Goal: Check status: Check status

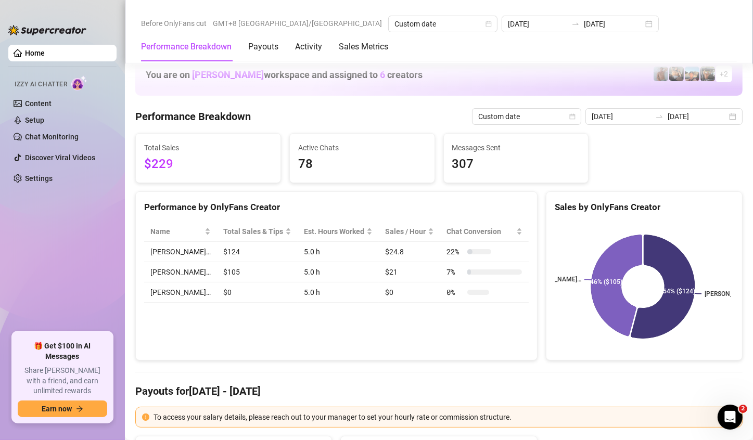
scroll to position [1092, 0]
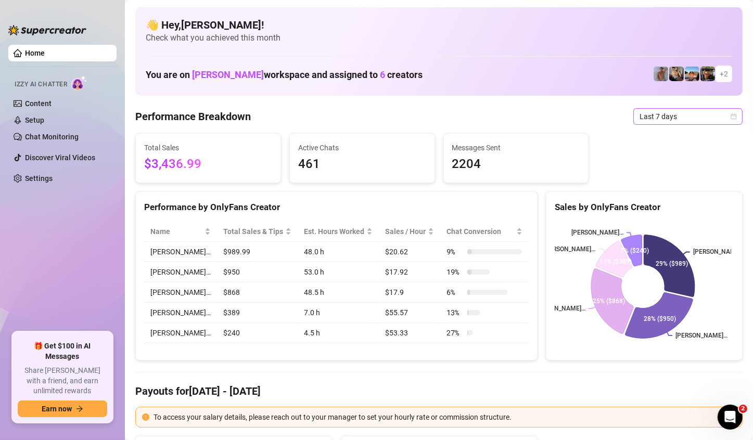
click at [694, 109] on span "Last 7 days" at bounding box center [687, 117] width 97 height 16
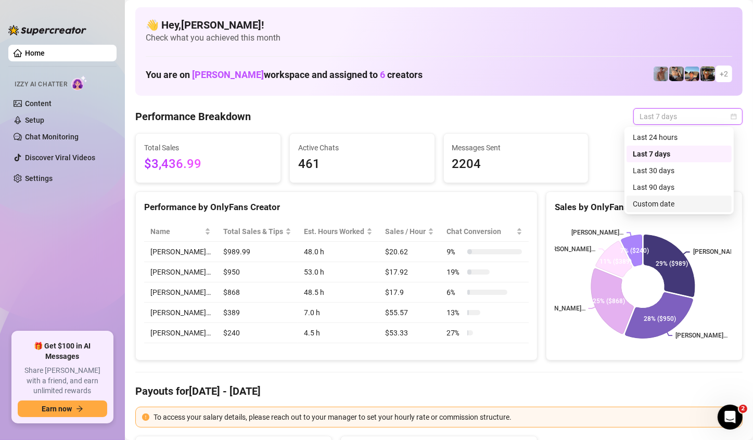
click at [671, 208] on div "Custom date" at bounding box center [678, 203] width 93 height 11
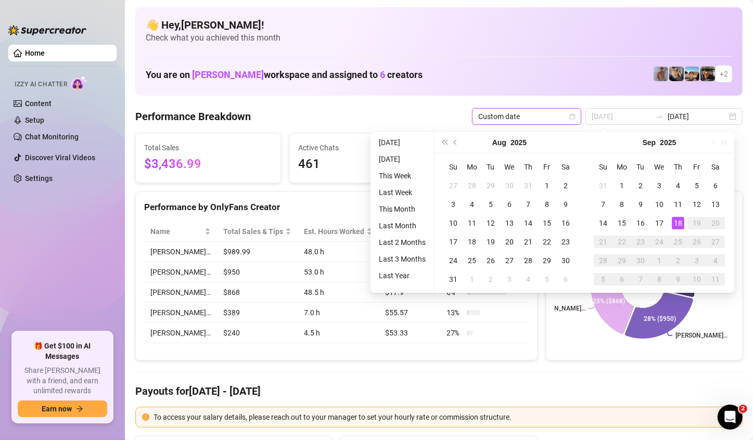
click at [667, 221] on td "17" at bounding box center [659, 223] width 19 height 19
type input "[DATE]"
click at [621, 112] on input "[DATE]" at bounding box center [620, 116] width 59 height 11
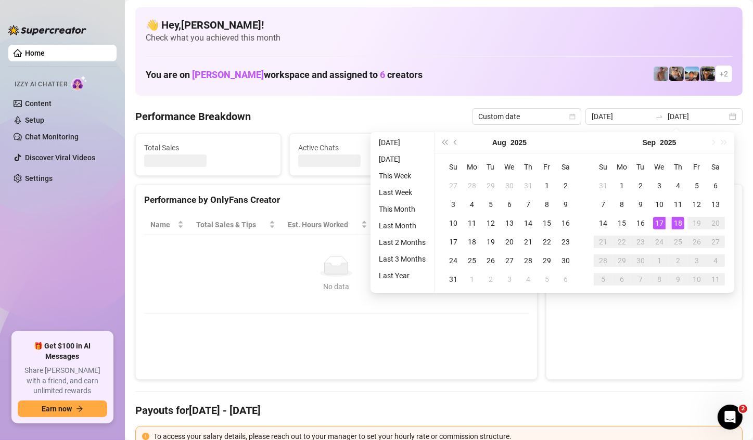
type input "[DATE]"
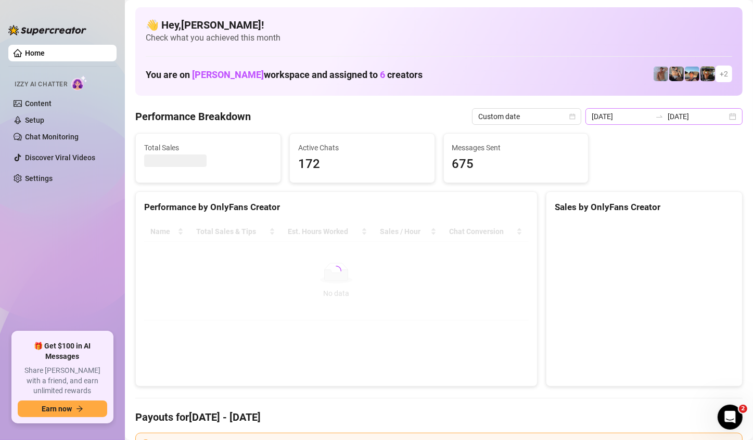
click at [728, 118] on div "[DATE] [DATE]" at bounding box center [663, 116] width 157 height 17
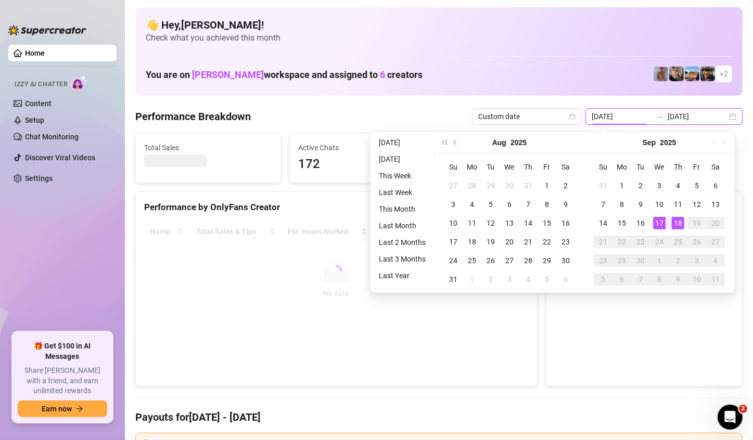
type input "[DATE]"
click at [680, 223] on div "18" at bounding box center [677, 223] width 12 height 12
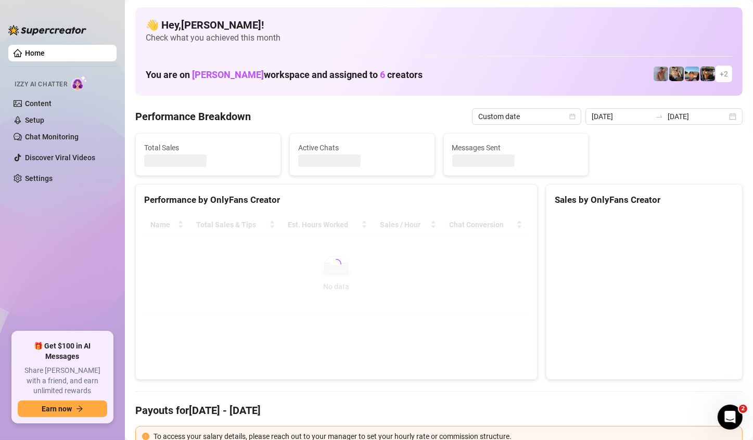
type input "[DATE]"
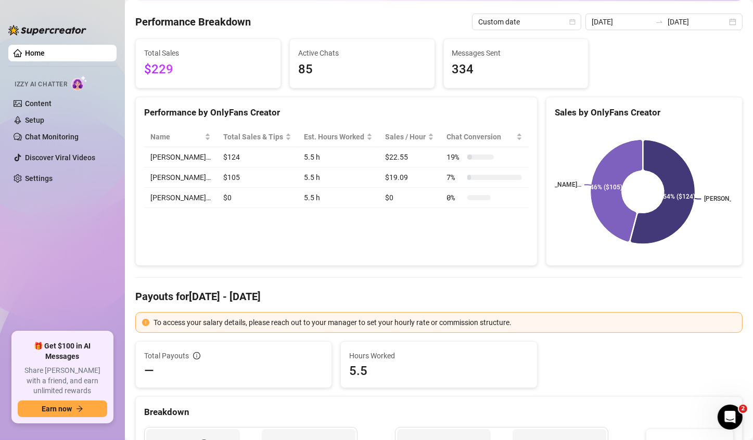
scroll to position [52, 0]
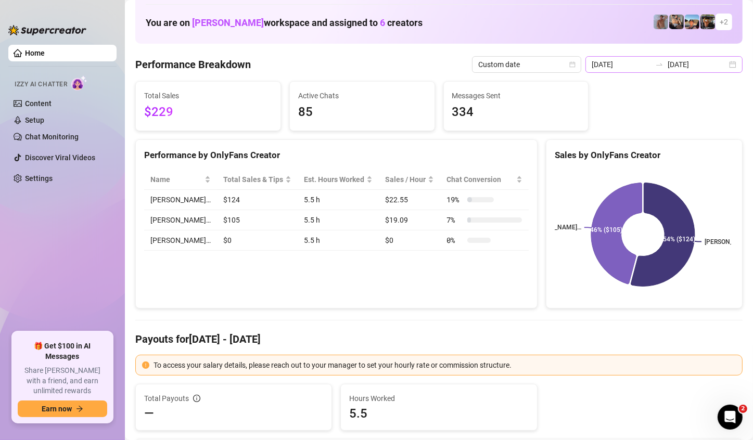
click at [726, 66] on div "[DATE] [DATE]" at bounding box center [663, 64] width 157 height 17
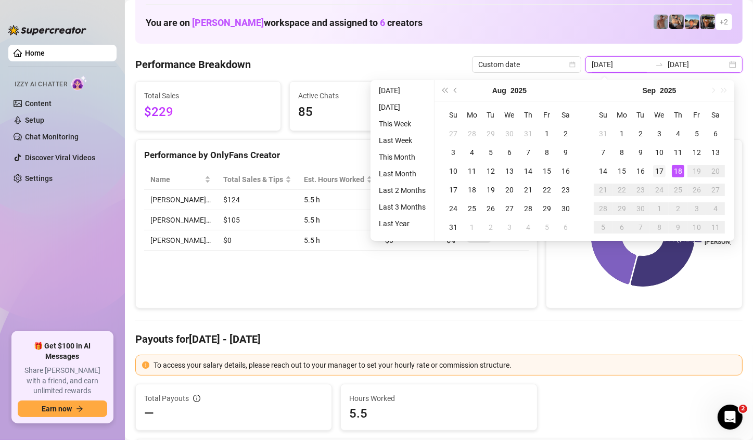
type input "[DATE]"
click at [660, 173] on div "17" at bounding box center [659, 171] width 12 height 12
click at [660, 173] on rect at bounding box center [642, 235] width 176 height 130
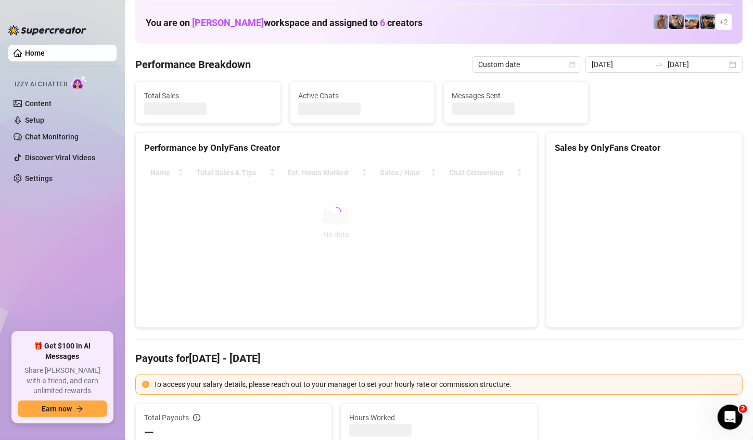
type input "[DATE]"
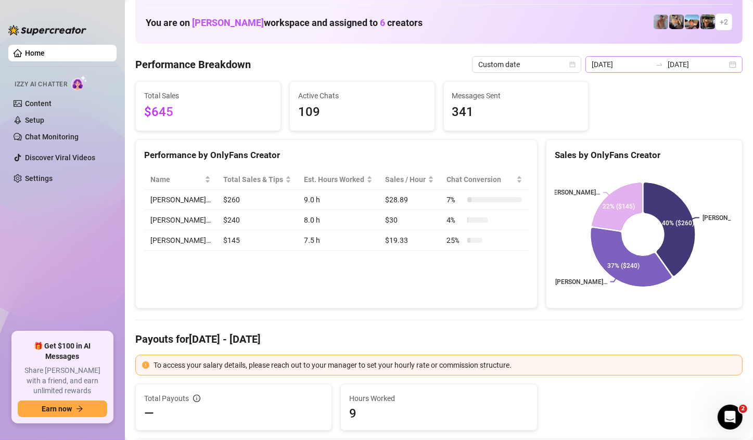
click at [723, 62] on div "[DATE] [DATE]" at bounding box center [663, 64] width 157 height 17
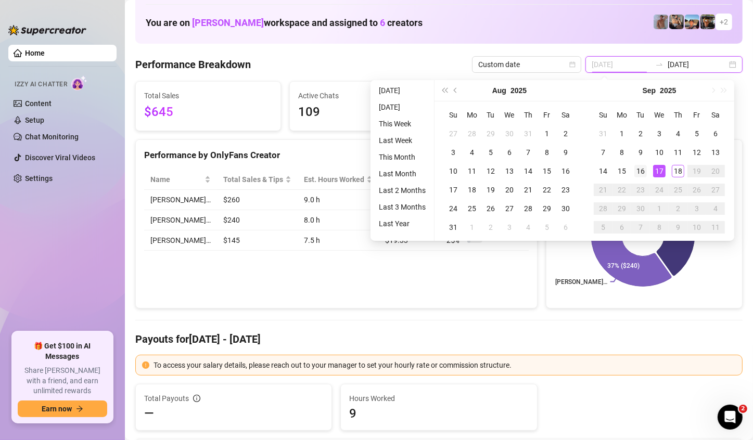
type input "[DATE]"
click at [646, 173] on td "16" at bounding box center [640, 171] width 19 height 19
click at [647, 173] on td "16" at bounding box center [640, 171] width 19 height 19
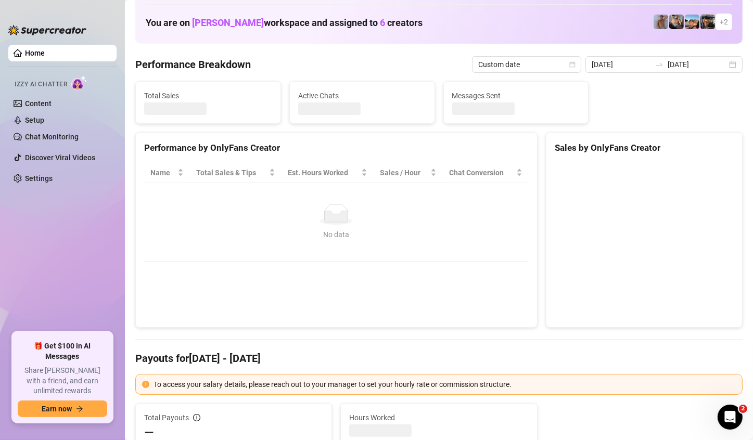
type input "[DATE]"
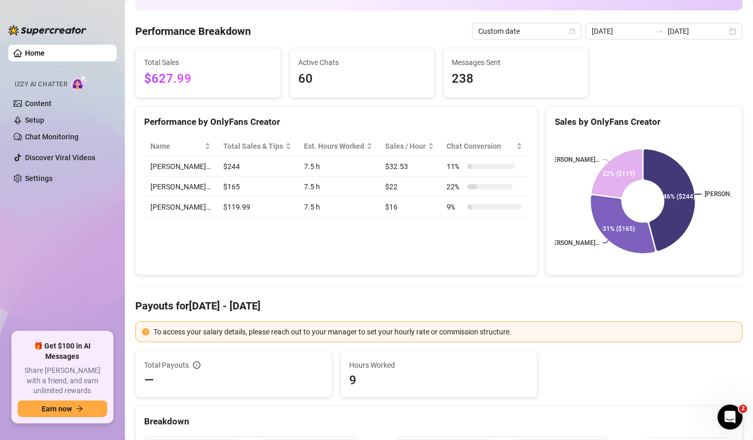
scroll to position [0, 0]
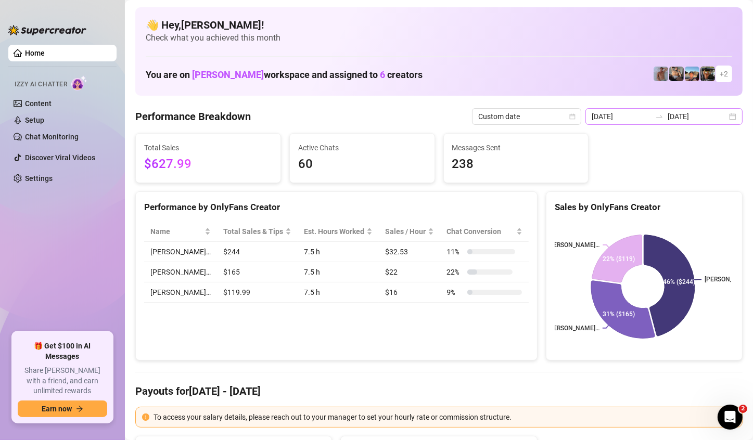
click at [721, 114] on div "[DATE] [DATE]" at bounding box center [663, 116] width 157 height 17
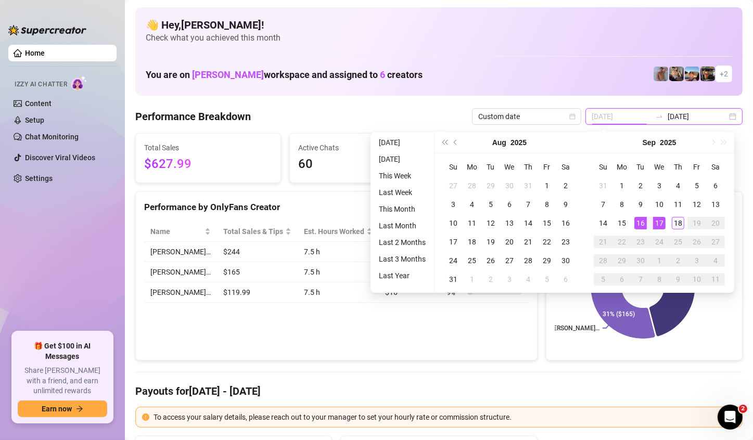
type input "[DATE]"
click at [678, 222] on div "18" at bounding box center [677, 223] width 12 height 12
click at [678, 222] on rect at bounding box center [642, 287] width 176 height 130
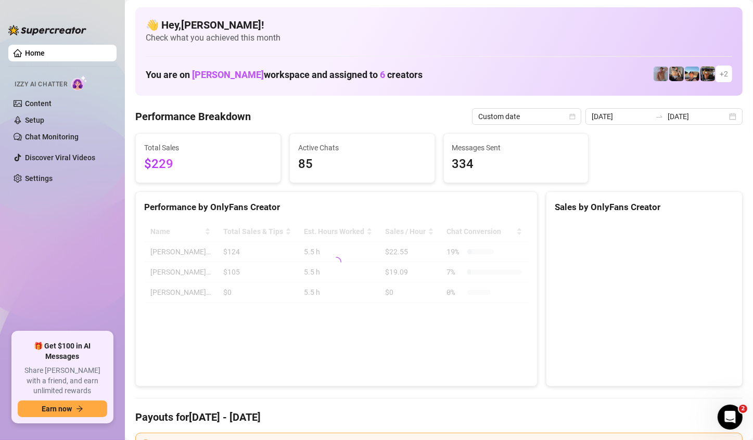
type input "[DATE]"
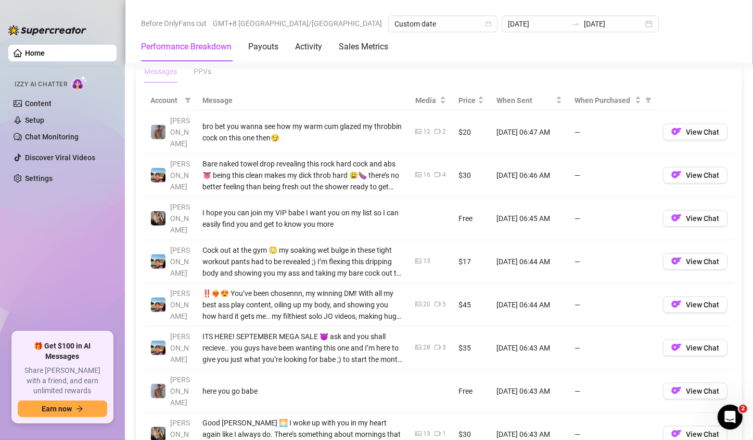
scroll to position [936, 0]
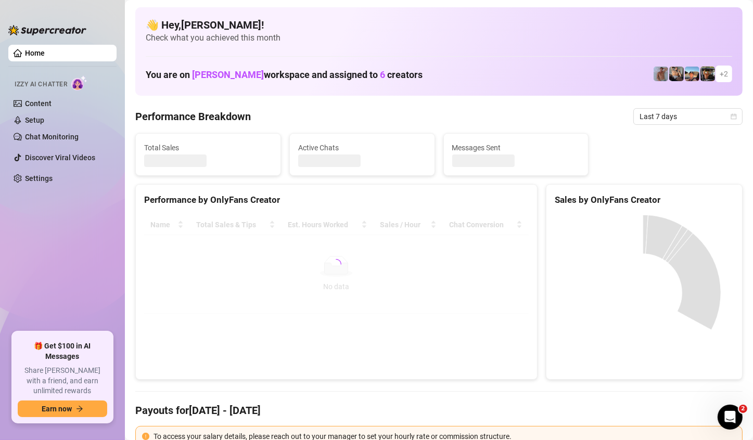
drag, startPoint x: 671, startPoint y: 116, endPoint x: 658, endPoint y: 197, distance: 81.7
click at [672, 116] on span "Last 7 days" at bounding box center [687, 117] width 97 height 16
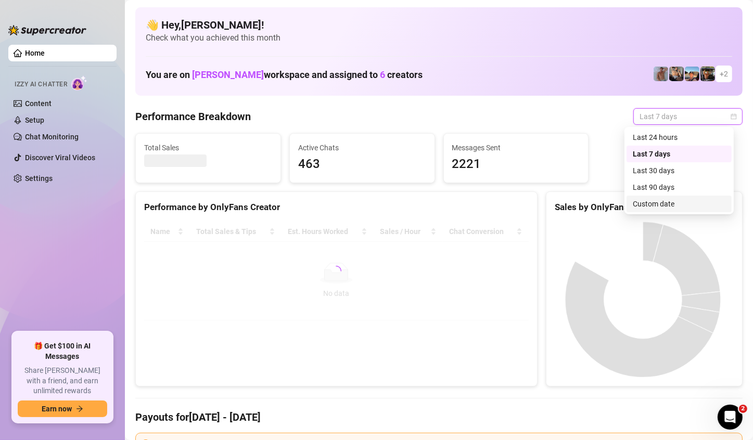
click at [647, 206] on div "Custom date" at bounding box center [678, 203] width 93 height 11
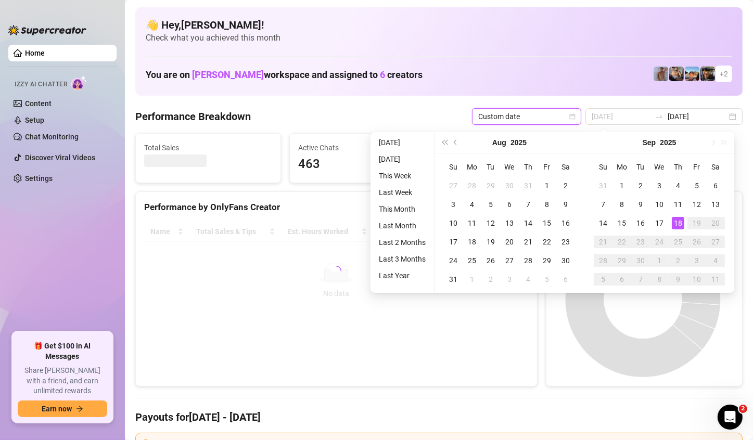
type input "[DATE]"
click at [675, 221] on div "18" at bounding box center [677, 223] width 12 height 12
click at [677, 221] on div "18" at bounding box center [677, 223] width 12 height 12
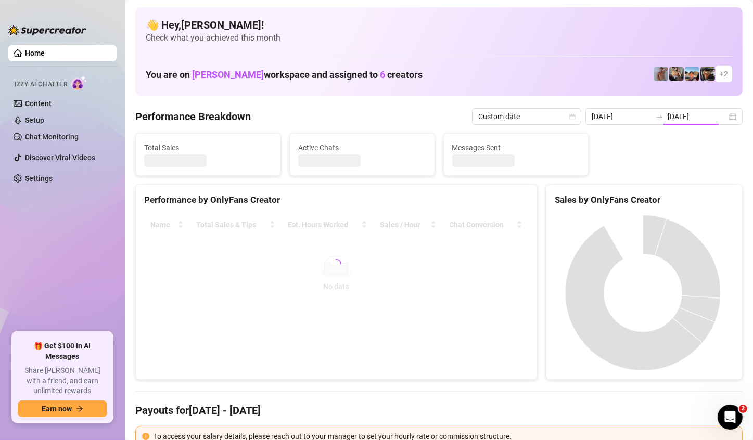
type input "[DATE]"
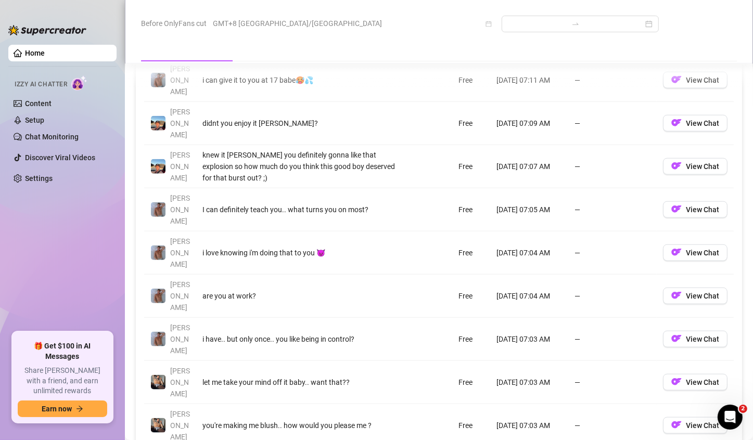
scroll to position [1144, 0]
